Goal: Task Accomplishment & Management: Manage account settings

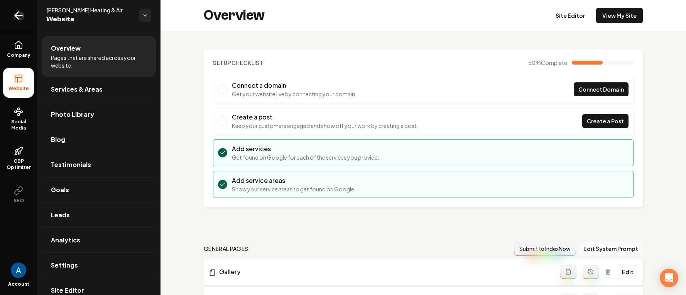
scroll to position [609, 0]
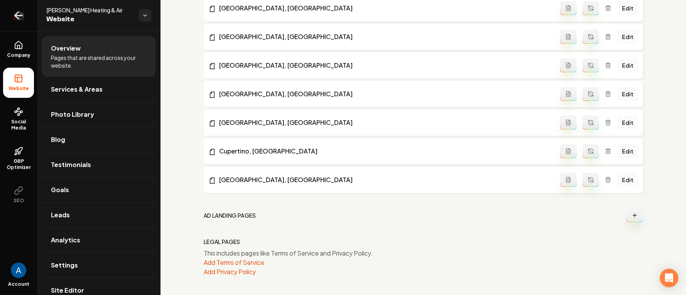
click at [17, 14] on icon "Return to dashboard" at bounding box center [18, 15] width 12 height 12
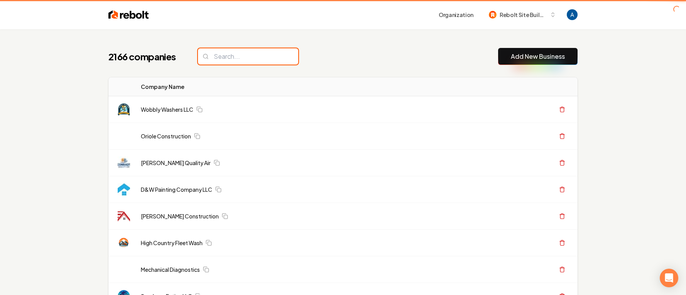
click at [246, 54] on input "search" at bounding box center [248, 56] width 100 height 16
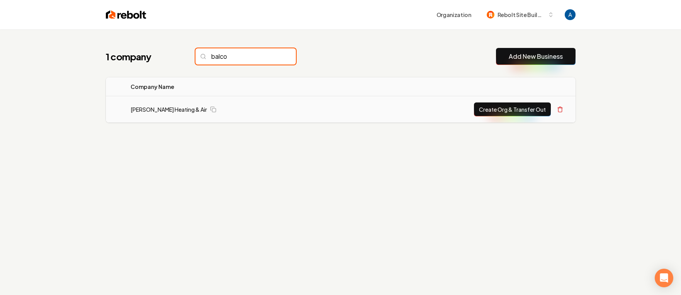
type input "balco"
click at [488, 112] on button "Create Org & Transfer Out" at bounding box center [512, 109] width 77 height 14
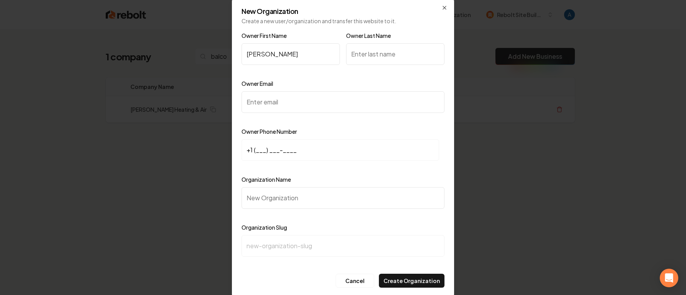
type input "Carlos"
click at [348, 53] on input "Owner Last Name" at bounding box center [395, 54] width 98 height 22
click at [384, 52] on input "Owner Last Name" at bounding box center [395, 54] width 98 height 22
click at [302, 105] on input "Owner Email" at bounding box center [343, 102] width 203 height 22
paste input "balcomair@gmail.com"
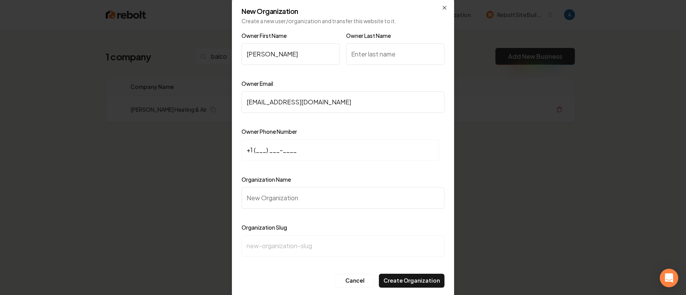
type input "balcomair@gmail.com"
click at [258, 149] on input "+1 (___) ___-____" at bounding box center [341, 150] width 198 height 22
paste input "408) 307-3413"
type input "+1 (408) 307-3413"
click at [295, 201] on input "Organization Name" at bounding box center [343, 198] width 203 height 22
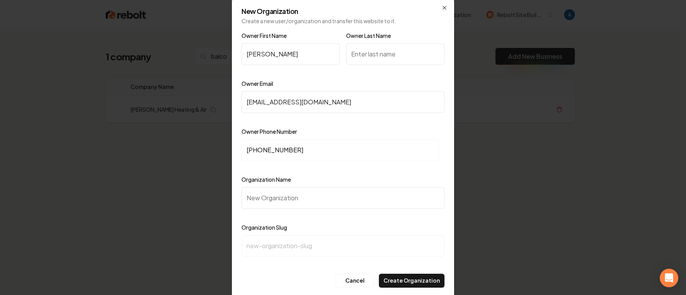
paste input "[PERSON_NAME] Heating & Air"
type input "[PERSON_NAME] Heating & Air"
type input "balcom-heating-air"
type input "[PERSON_NAME] Heating & Air"
click at [403, 278] on button "Create Organization" at bounding box center [412, 280] width 66 height 14
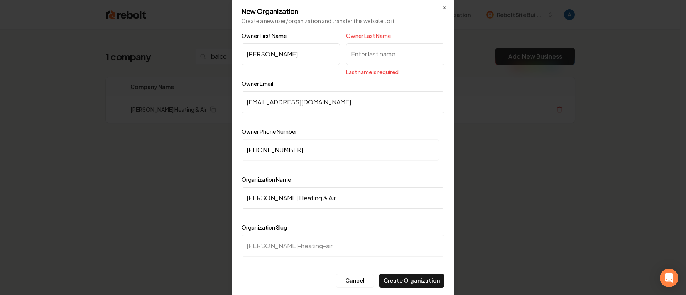
click at [362, 58] on input "Owner Last Name" at bounding box center [395, 54] width 98 height 22
type input "Balbuena"
click at [418, 277] on button "Create Organization" at bounding box center [412, 280] width 66 height 14
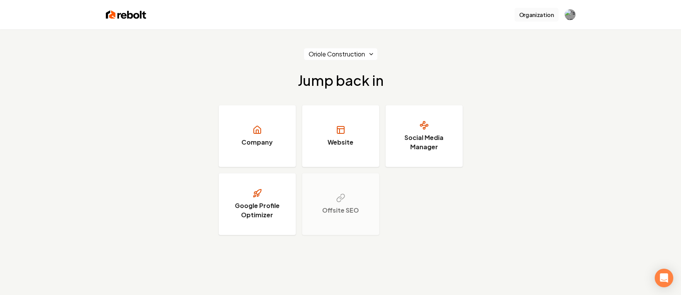
click at [543, 17] on button "Organization" at bounding box center [536, 15] width 44 height 14
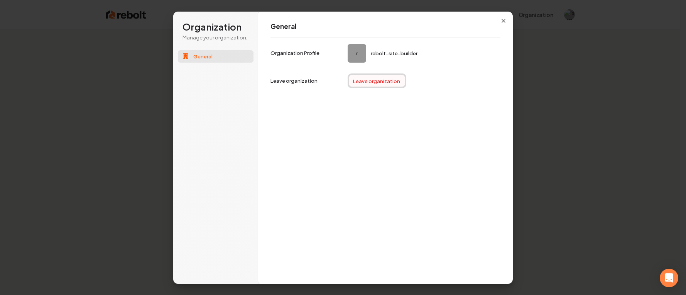
click at [370, 82] on button "Leave organization" at bounding box center [377, 81] width 56 height 12
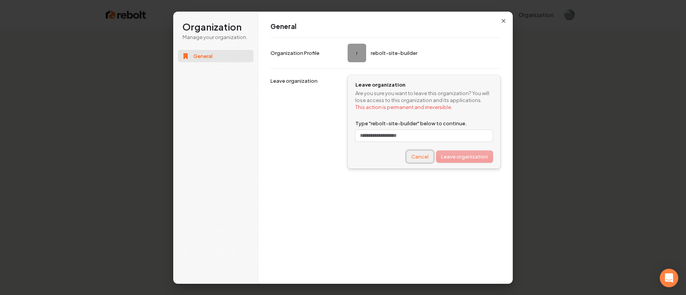
click at [420, 157] on button "Cancel" at bounding box center [420, 157] width 27 height 12
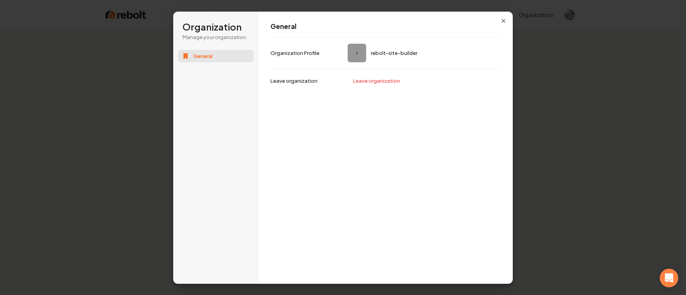
click at [498, 18] on div "General r rebolt-site-builder Organization Profile Leave organization Leave org…" at bounding box center [385, 147] width 255 height 273
click at [506, 20] on icon "button" at bounding box center [504, 21] width 6 height 6
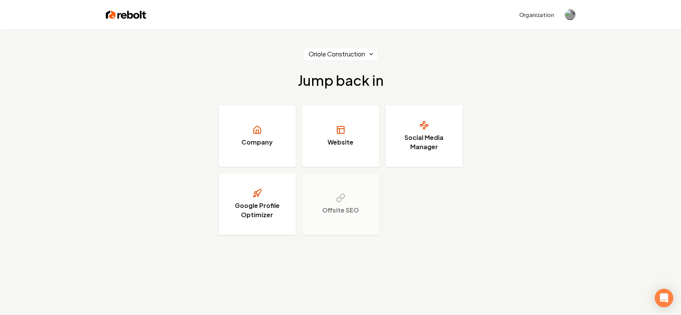
click at [362, 54] on html "Organization Oriole Construction Jump back in Company Website Social Media Mana…" at bounding box center [340, 157] width 681 height 315
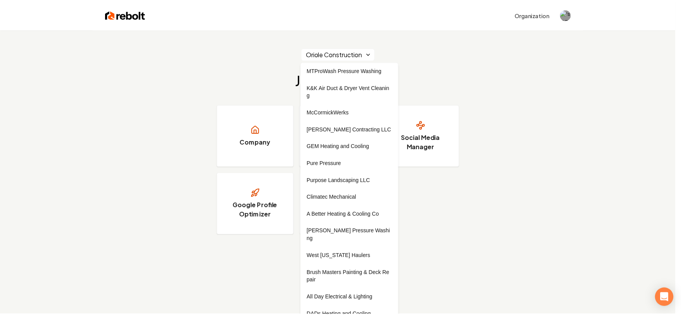
scroll to position [7866, 0]
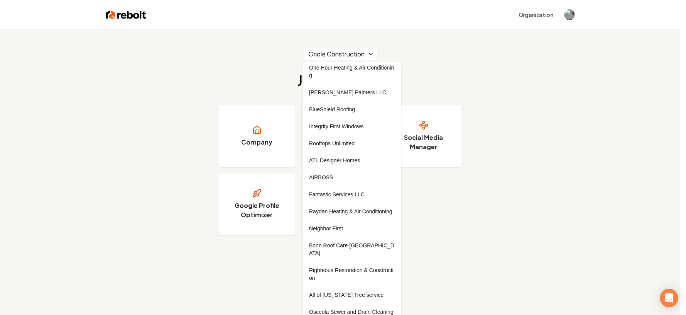
click at [512, 103] on html "Organization Oriole Construction Jump back in Company Website Social Media Mana…" at bounding box center [343, 157] width 686 height 315
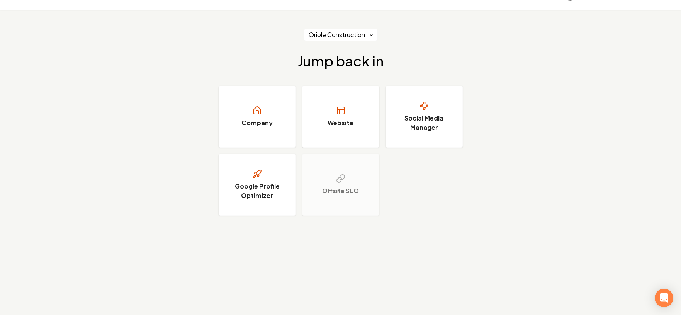
scroll to position [29, 0]
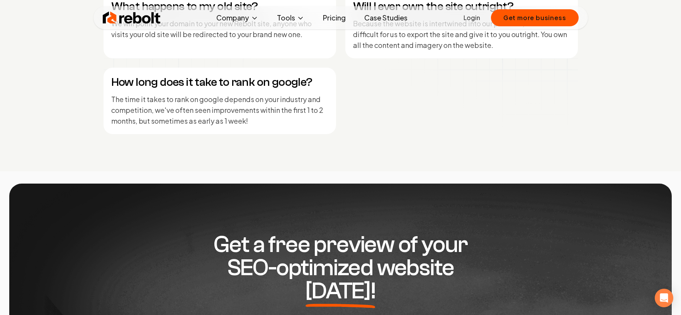
scroll to position [3532, 0]
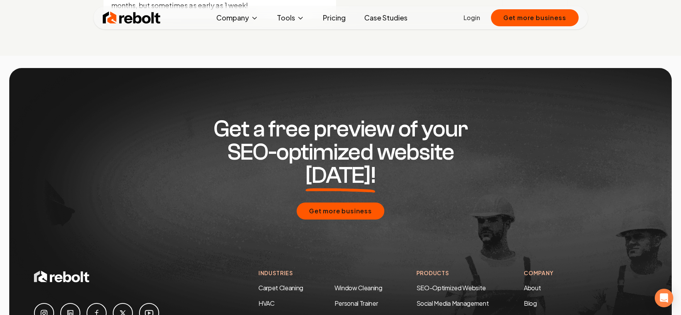
click at [471, 19] on link "Login" at bounding box center [471, 17] width 17 height 9
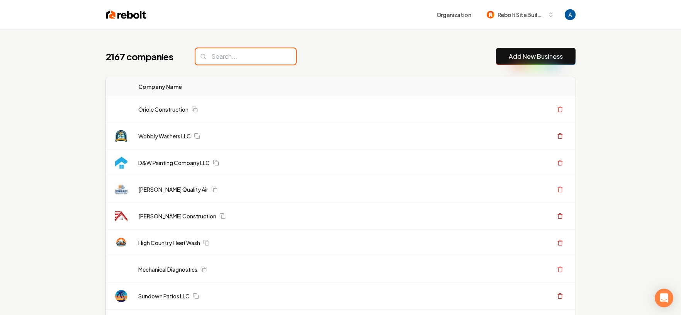
click at [242, 63] on input "search" at bounding box center [245, 56] width 100 height 16
click at [237, 59] on input "search" at bounding box center [245, 56] width 100 height 16
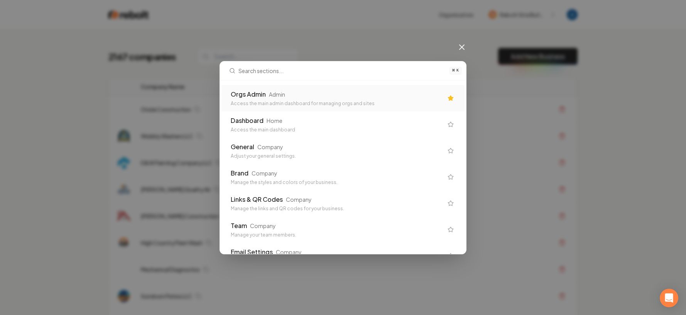
click at [248, 104] on div "Access the main admin dashboard for managing orgs and sites" at bounding box center [337, 103] width 212 height 6
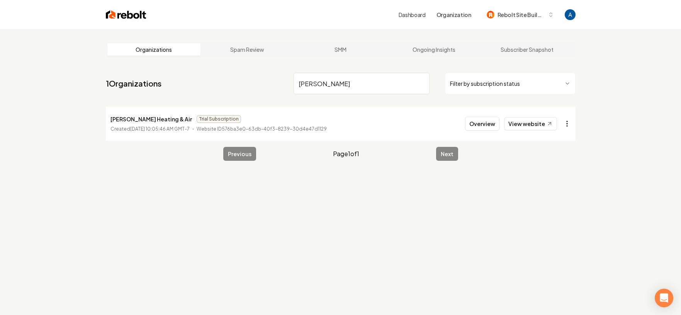
type input "balcom"
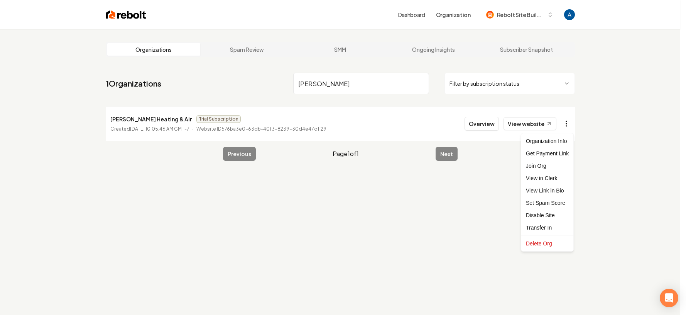
click at [565, 124] on html "Dashboard Organization Rebolt Site Builder Organizations Spam Review SMM Ongoin…" at bounding box center [343, 157] width 686 height 315
click at [548, 152] on div "Get Payment Link" at bounding box center [547, 153] width 49 height 12
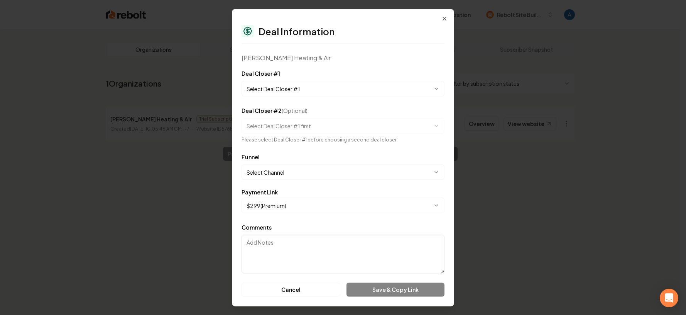
click at [302, 85] on body "**********" at bounding box center [340, 157] width 681 height 315
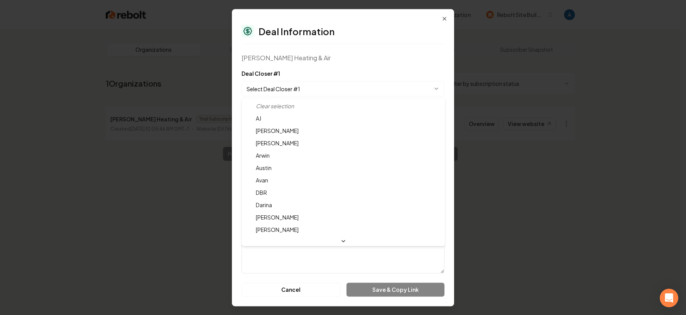
select select "**********"
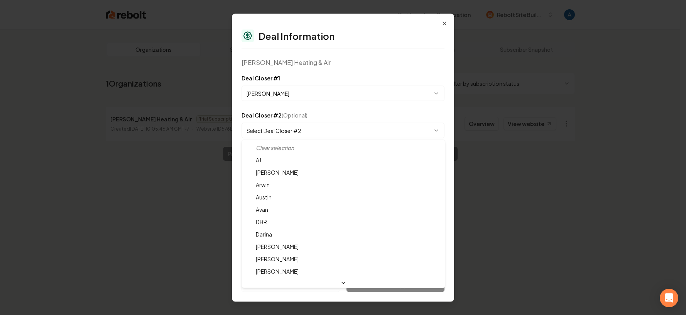
click at [290, 133] on body "**********" at bounding box center [340, 157] width 681 height 315
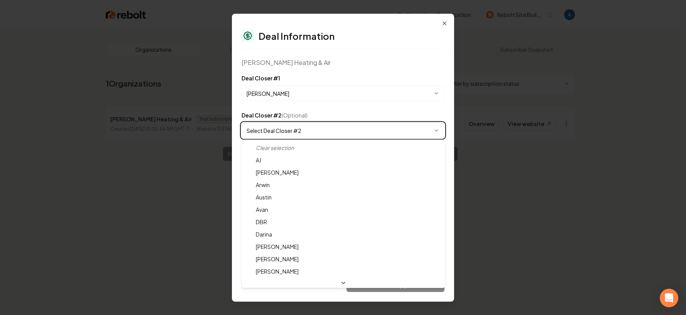
click at [362, 114] on body "**********" at bounding box center [340, 157] width 681 height 315
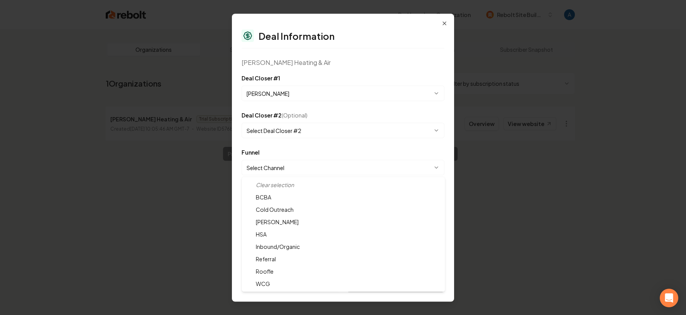
click at [312, 170] on body "**********" at bounding box center [340, 157] width 681 height 315
select select "**********"
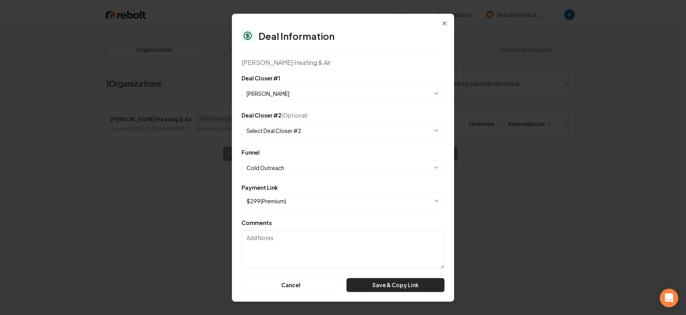
click at [389, 289] on button "Save & Copy Link" at bounding box center [396, 285] width 98 height 14
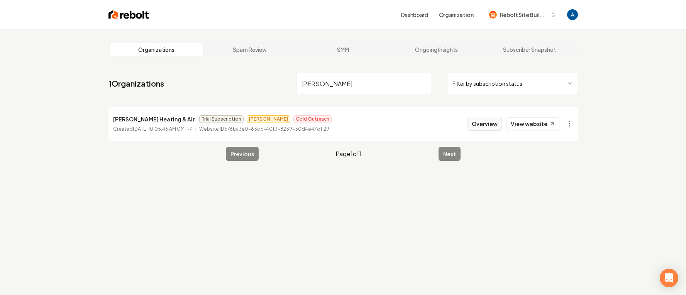
click at [473, 118] on button "Overview" at bounding box center [484, 124] width 34 height 14
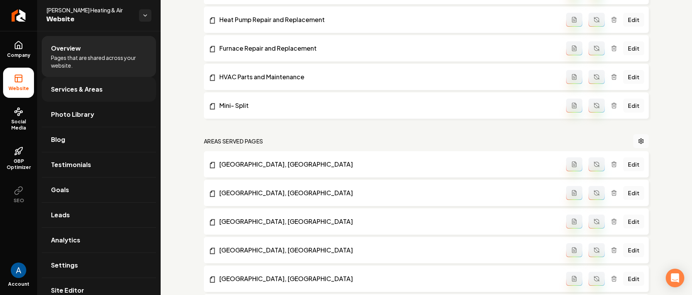
scroll to position [244, 0]
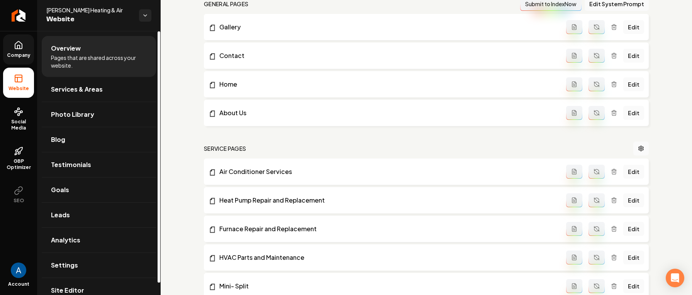
click at [21, 48] on icon at bounding box center [18, 44] width 7 height 7
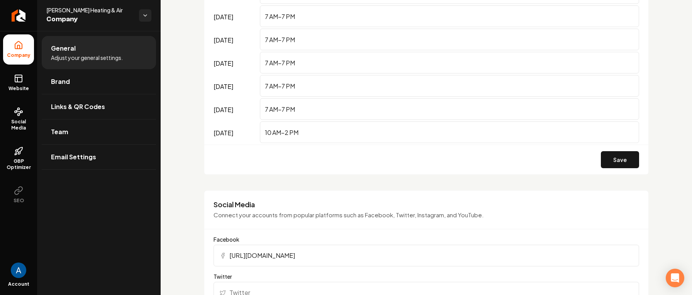
scroll to position [569, 0]
click at [73, 112] on link "Links & QR Codes" at bounding box center [99, 106] width 114 height 25
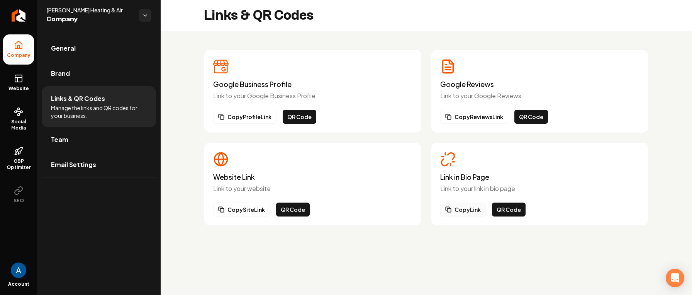
click at [468, 208] on button "Copy Link" at bounding box center [463, 209] width 46 height 14
click at [513, 212] on button "QR Code" at bounding box center [509, 209] width 34 height 14
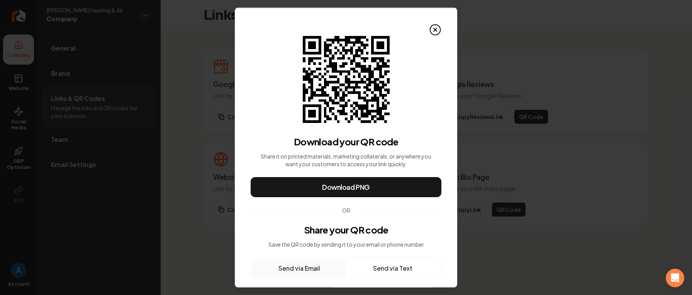
click at [372, 268] on button "Send via Text" at bounding box center [392, 267] width 93 height 17
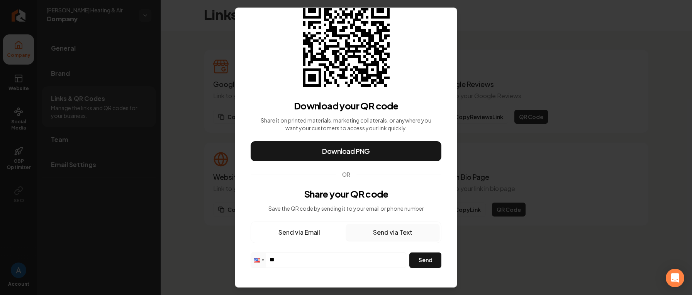
scroll to position [41, 0]
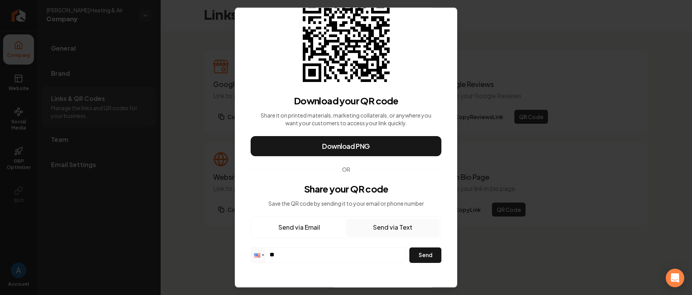
click at [321, 250] on input "**" at bounding box center [328, 254] width 155 height 14
paste input "**********"
type input "**********"
click at [426, 261] on button "Send" at bounding box center [425, 254] width 32 height 15
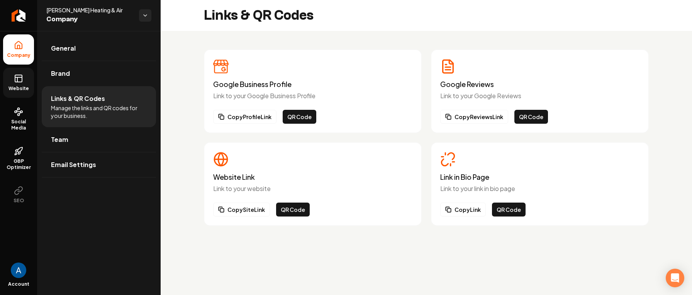
click at [23, 85] on link "Website" at bounding box center [18, 83] width 31 height 30
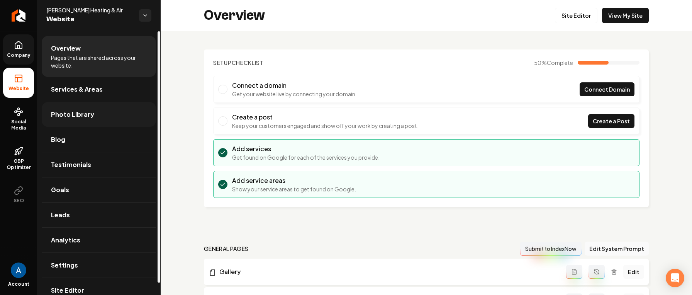
click at [77, 118] on span "Photo Library" at bounding box center [72, 114] width 43 height 9
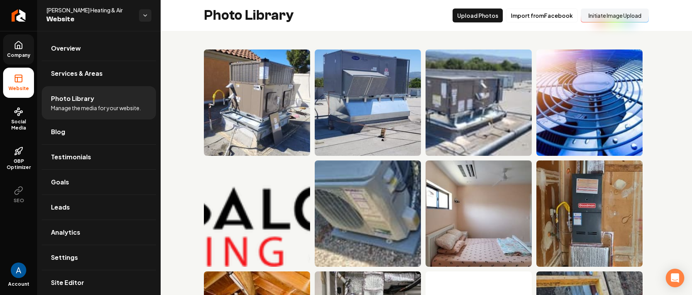
click at [596, 20] on button "Initiate Image Upload" at bounding box center [615, 15] width 68 height 14
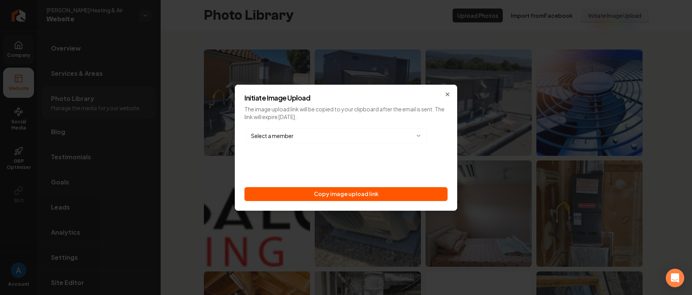
click at [343, 135] on body "Company Website Social Media GBP Optimizer SEO Account Balcom Heating & Air Web…" at bounding box center [346, 147] width 692 height 295
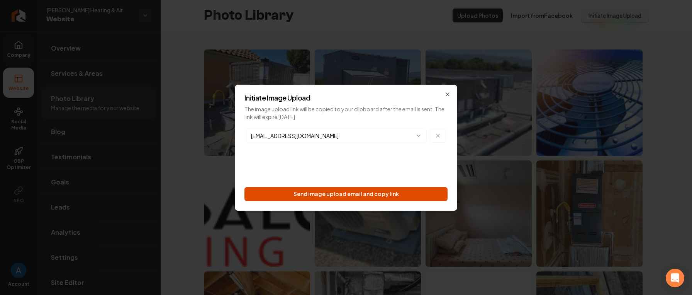
click at [325, 193] on button "Send image upload email and copy link" at bounding box center [345, 194] width 203 height 14
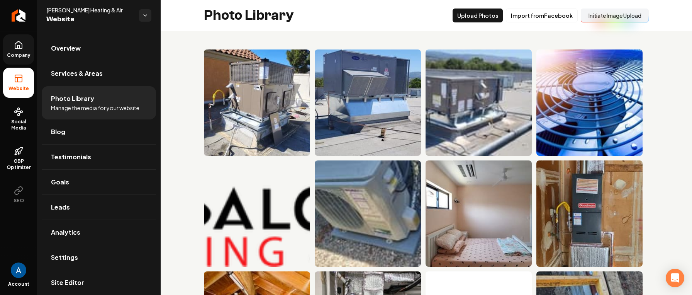
click at [595, 19] on button "Initiate Image Upload" at bounding box center [615, 15] width 68 height 14
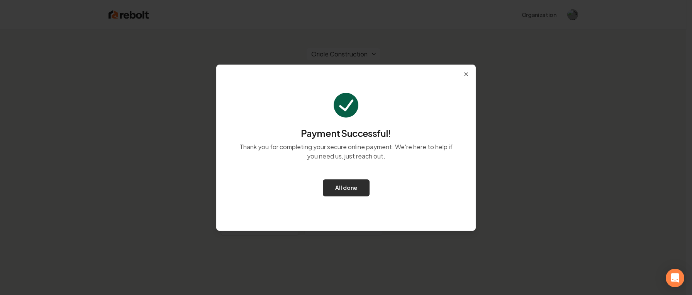
click at [345, 188] on button "All done" at bounding box center [346, 187] width 47 height 17
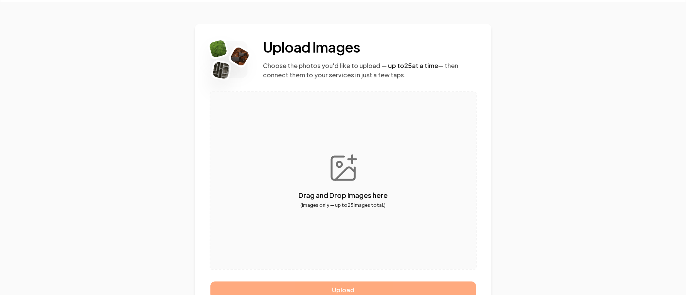
scroll to position [30, 0]
